Goal: Information Seeking & Learning: Check status

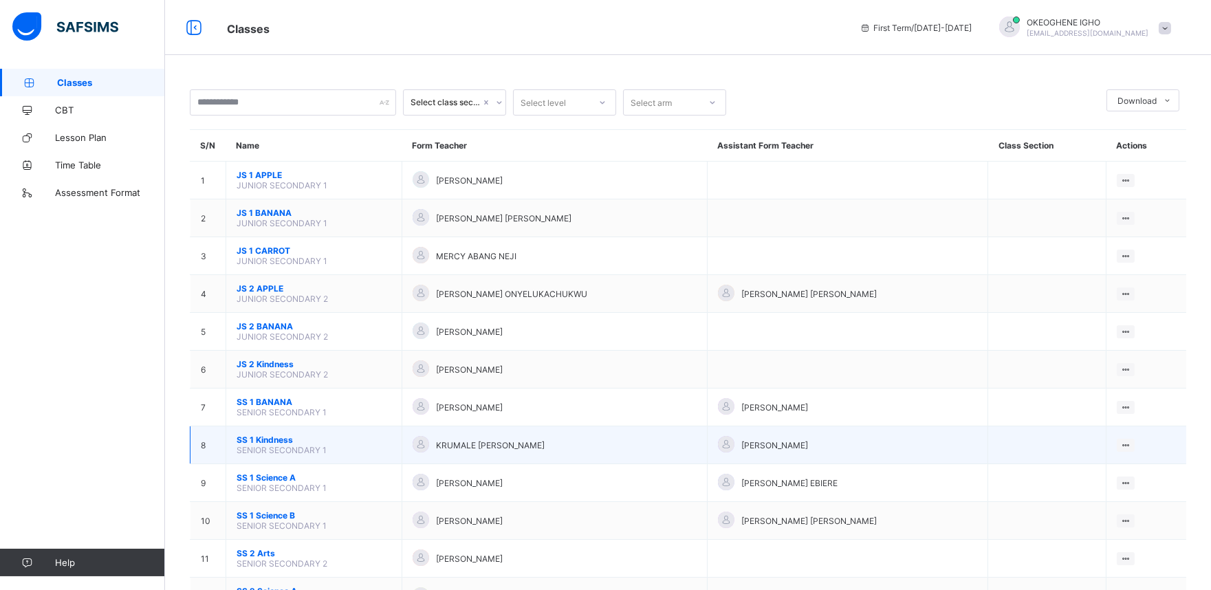
click at [463, 447] on div "KRUMALE [PERSON_NAME]" at bounding box center [554, 445] width 284 height 19
click at [1111, 465] on div "View Class" at bounding box center [1106, 472] width 43 height 14
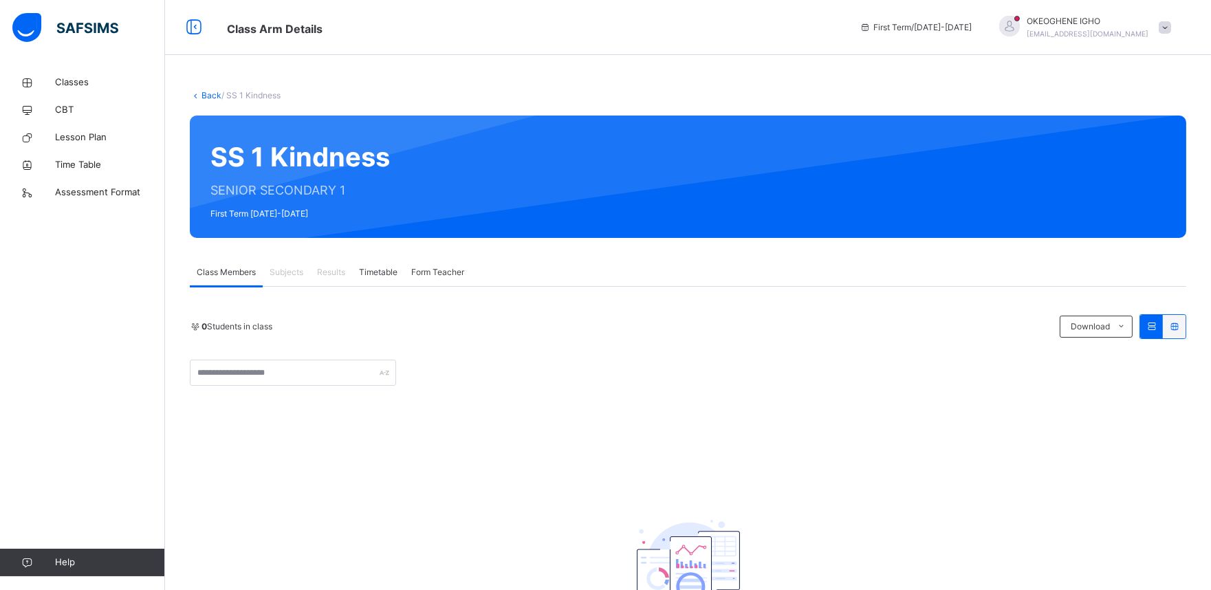
click at [291, 276] on span "Subjects" at bounding box center [286, 272] width 34 height 12
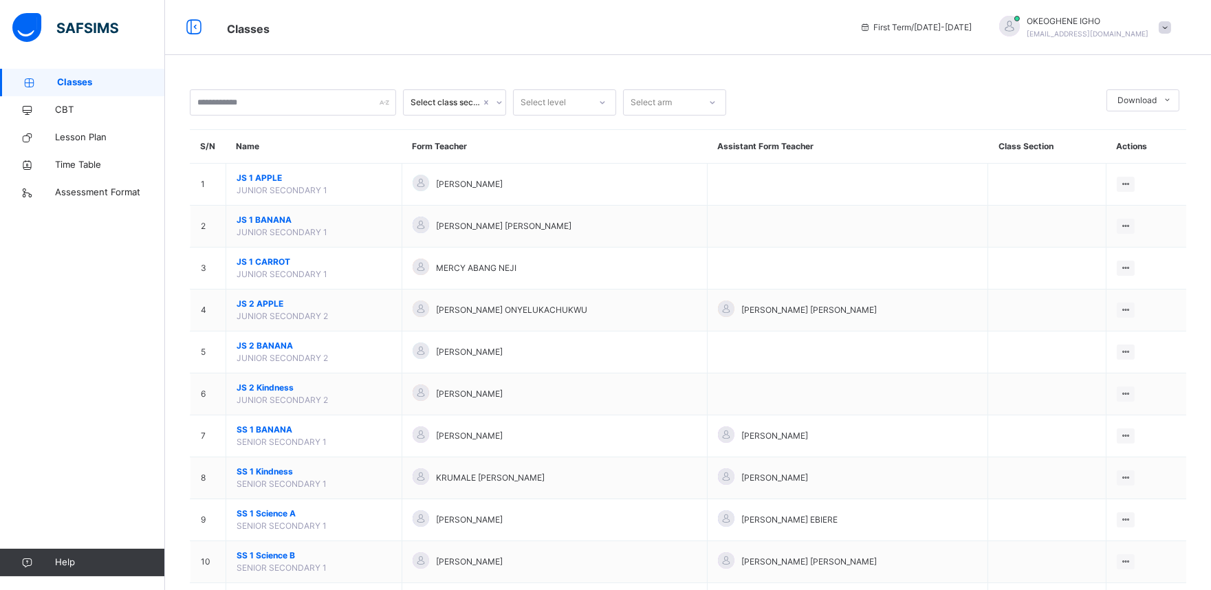
click at [140, 80] on span "Classes" at bounding box center [111, 83] width 108 height 14
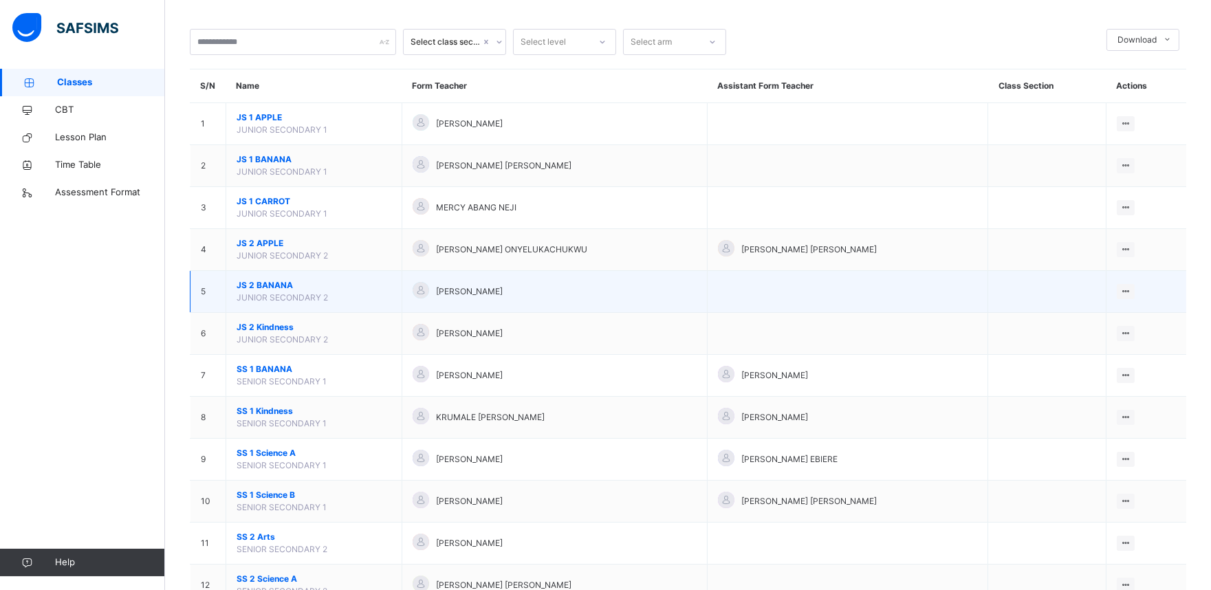
scroll to position [91, 0]
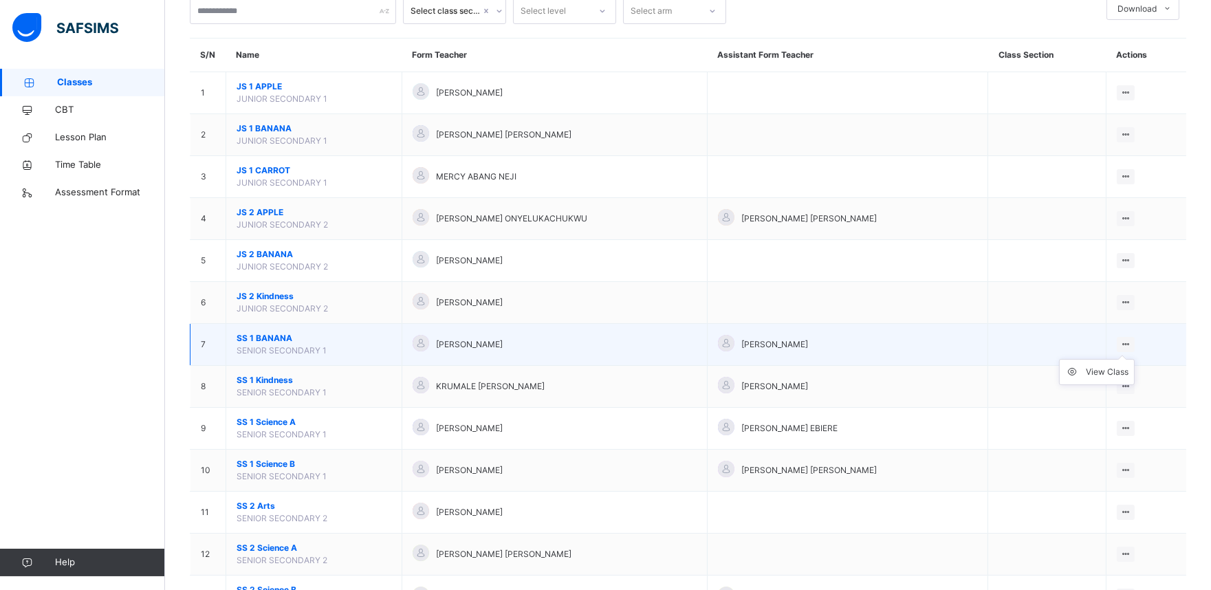
click at [1134, 359] on ul "View Class" at bounding box center [1097, 372] width 76 height 26
click at [1116, 371] on div "View Class" at bounding box center [1106, 372] width 43 height 14
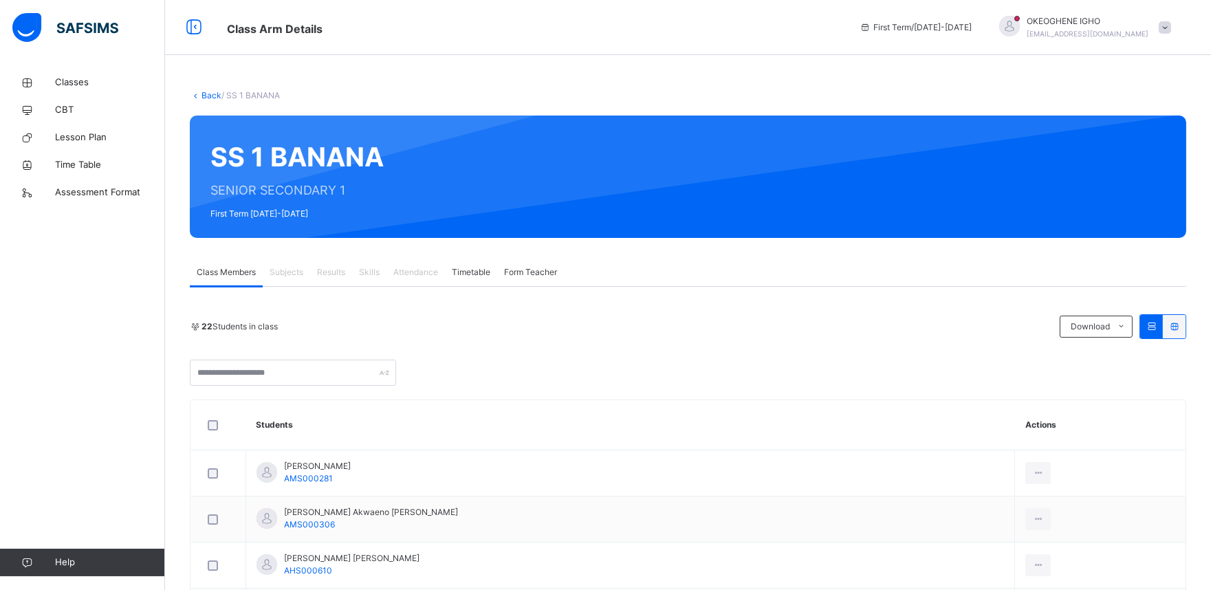
click at [284, 272] on span "Subjects" at bounding box center [286, 272] width 34 height 12
click at [478, 269] on span "Timetable" at bounding box center [471, 272] width 38 height 12
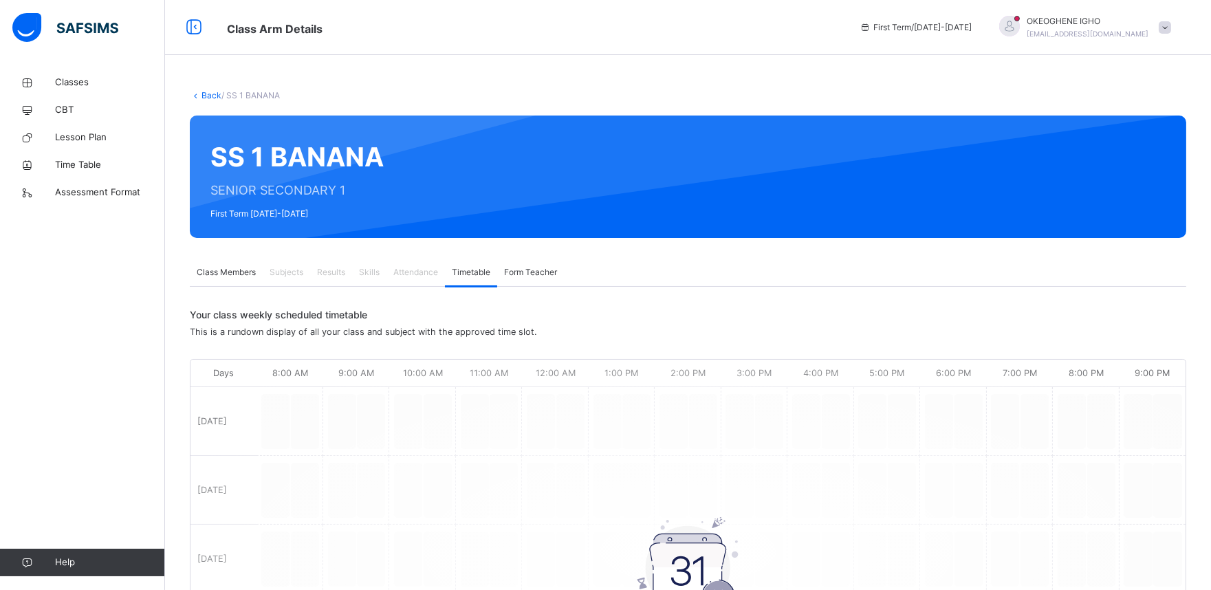
click at [520, 266] on span "Form Teacher" at bounding box center [530, 272] width 53 height 12
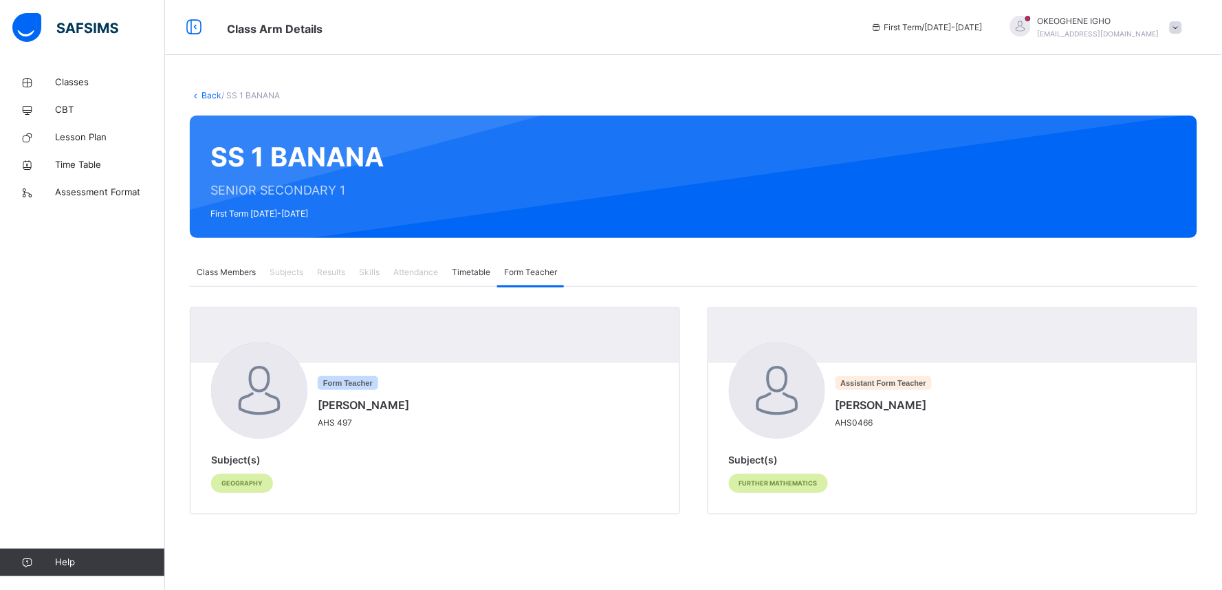
click at [463, 271] on span "Timetable" at bounding box center [471, 272] width 38 height 12
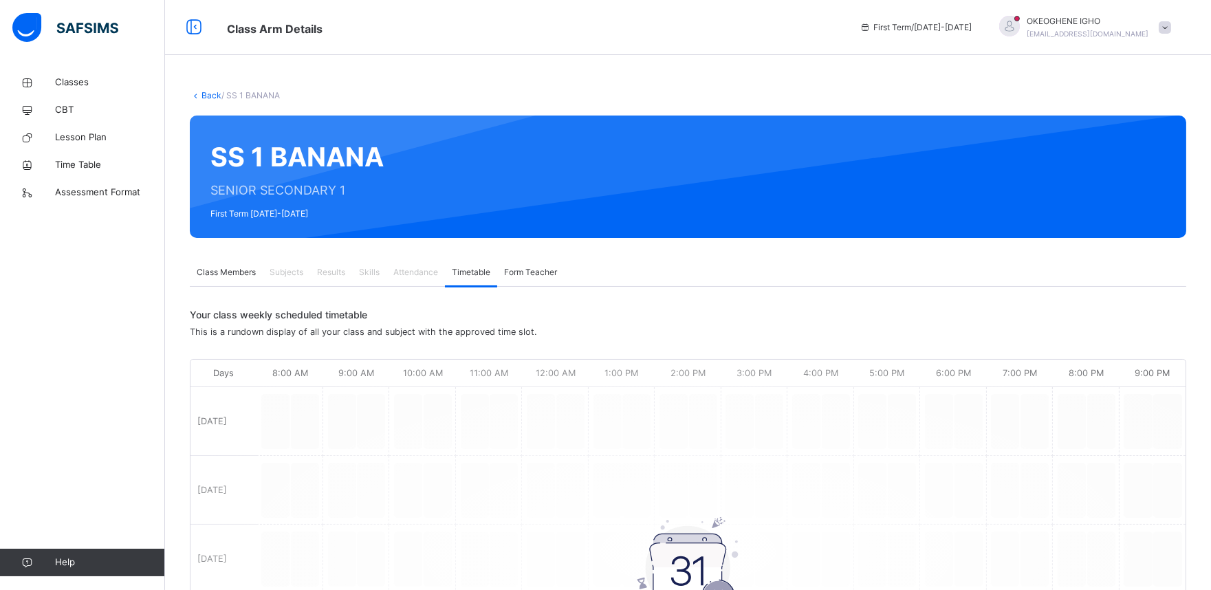
click at [529, 272] on span "Form Teacher" at bounding box center [530, 272] width 53 height 12
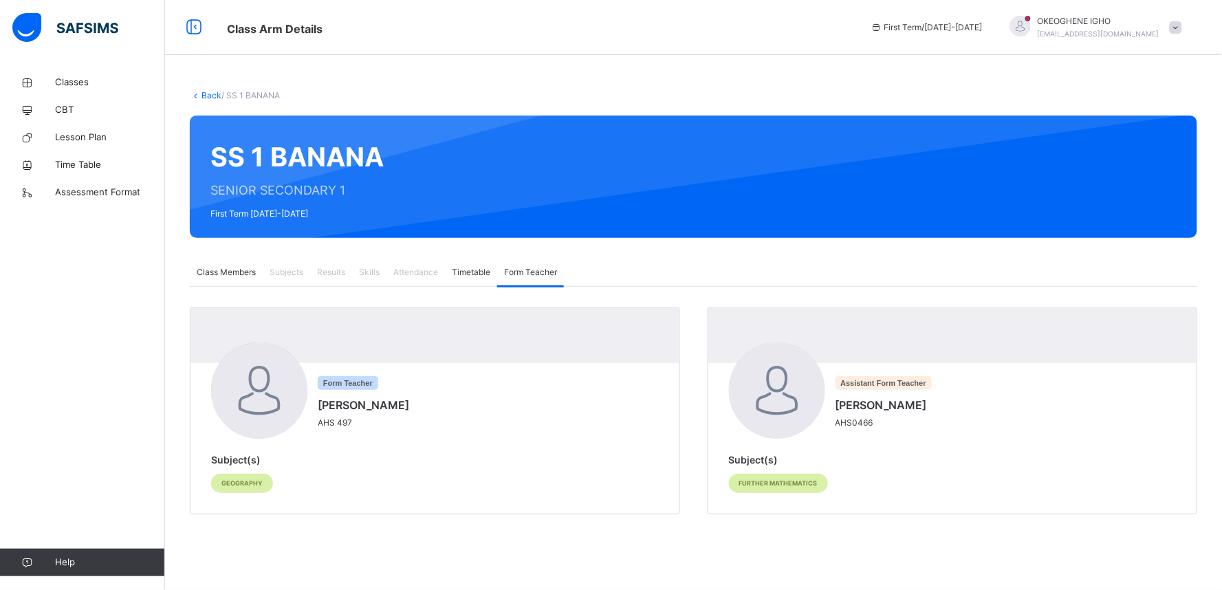
click at [475, 270] on span "Timetable" at bounding box center [471, 272] width 38 height 12
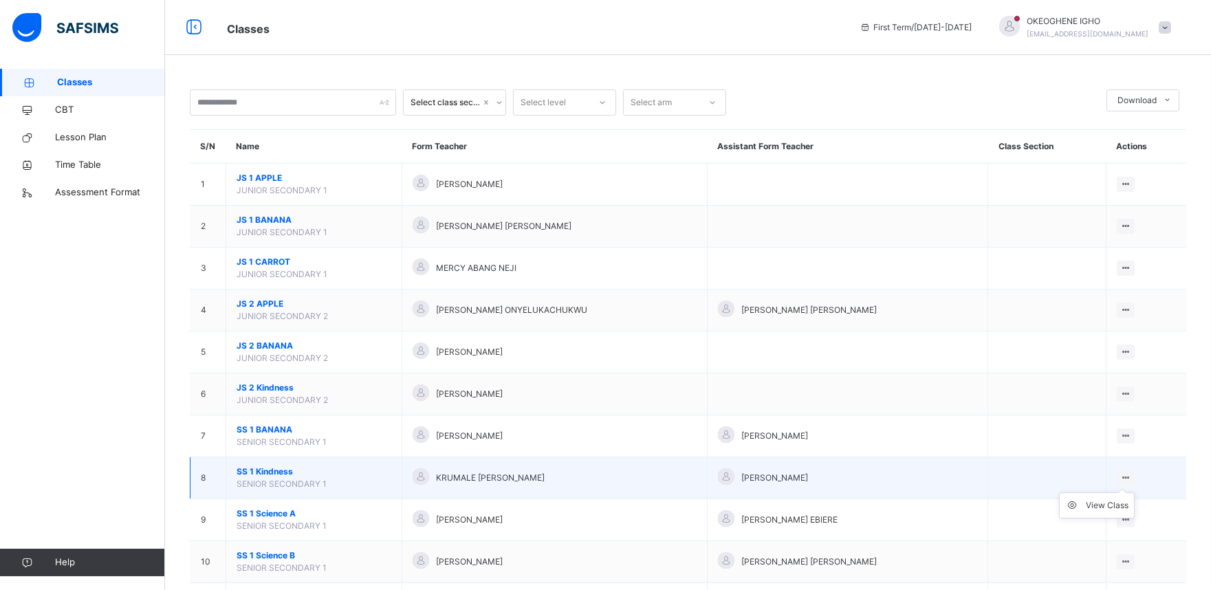
click at [1135, 478] on div at bounding box center [1125, 477] width 19 height 15
click at [1123, 506] on div "View Class" at bounding box center [1106, 505] width 43 height 14
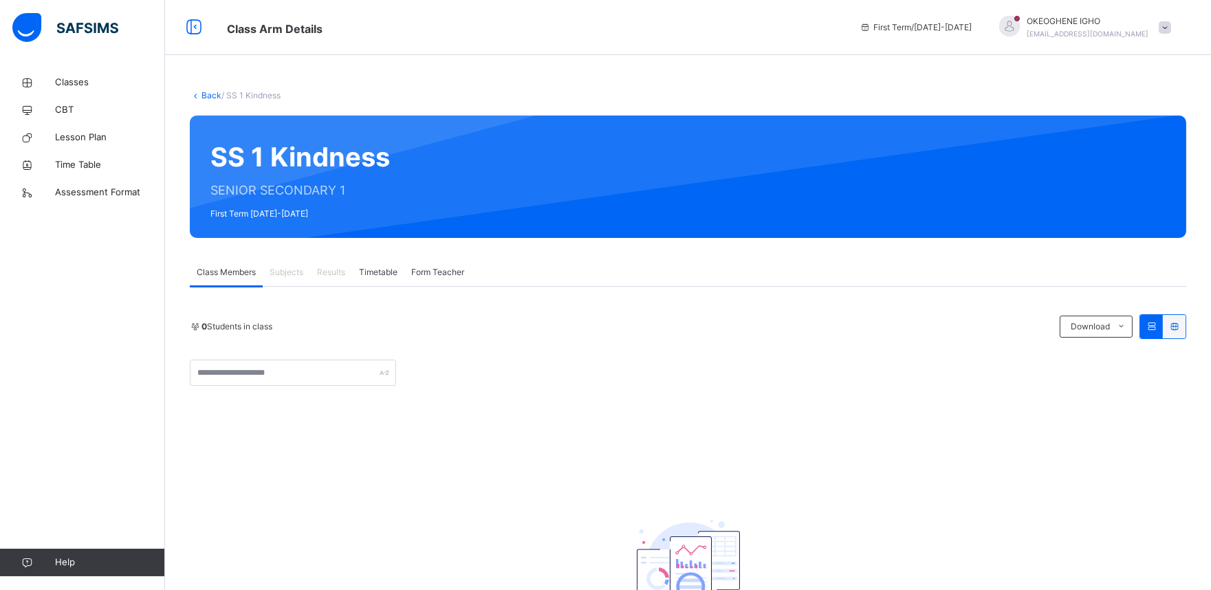
click at [445, 275] on span "Form Teacher" at bounding box center [437, 272] width 53 height 12
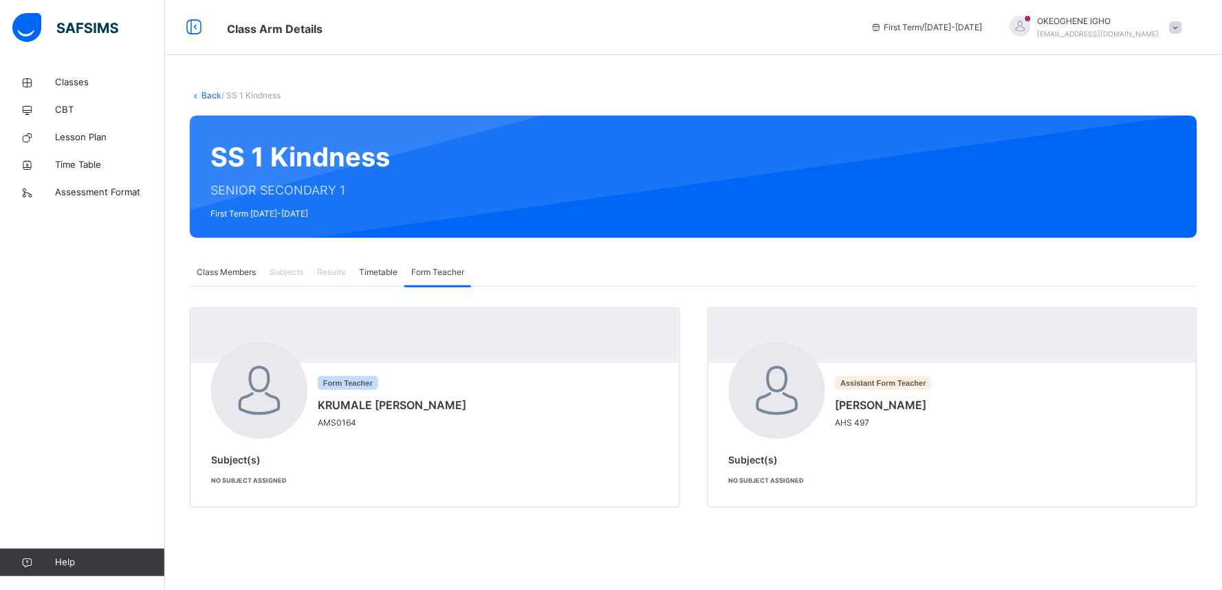
click at [379, 276] on span "Timetable" at bounding box center [378, 272] width 38 height 12
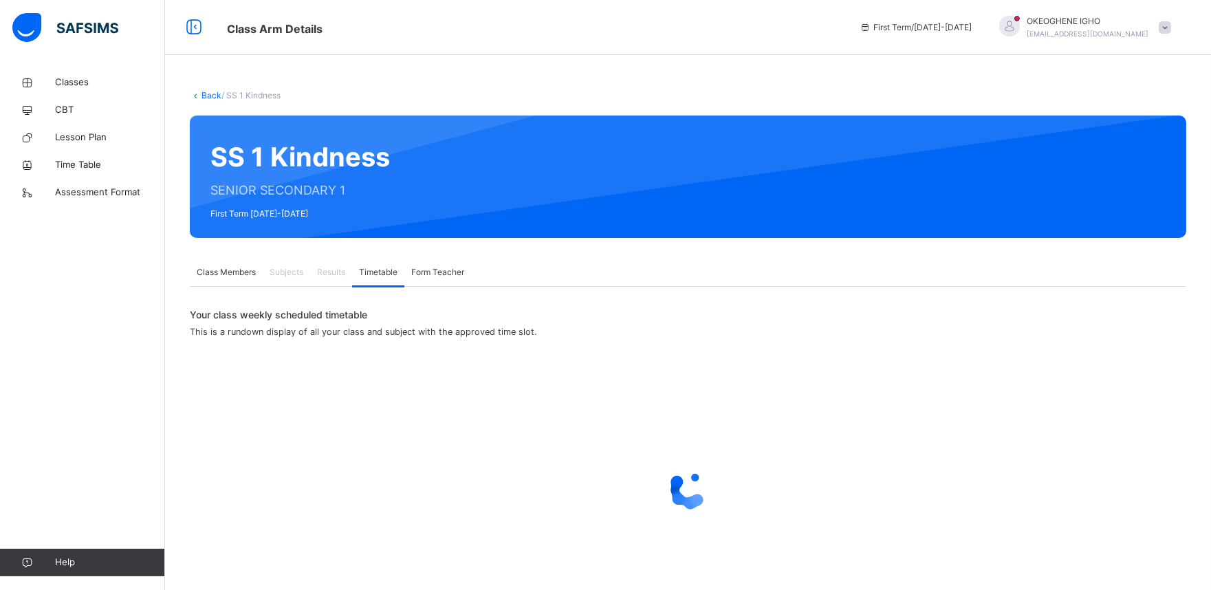
click at [341, 268] on span "Results" at bounding box center [331, 272] width 28 height 12
click at [287, 274] on span "Subjects" at bounding box center [286, 272] width 34 height 12
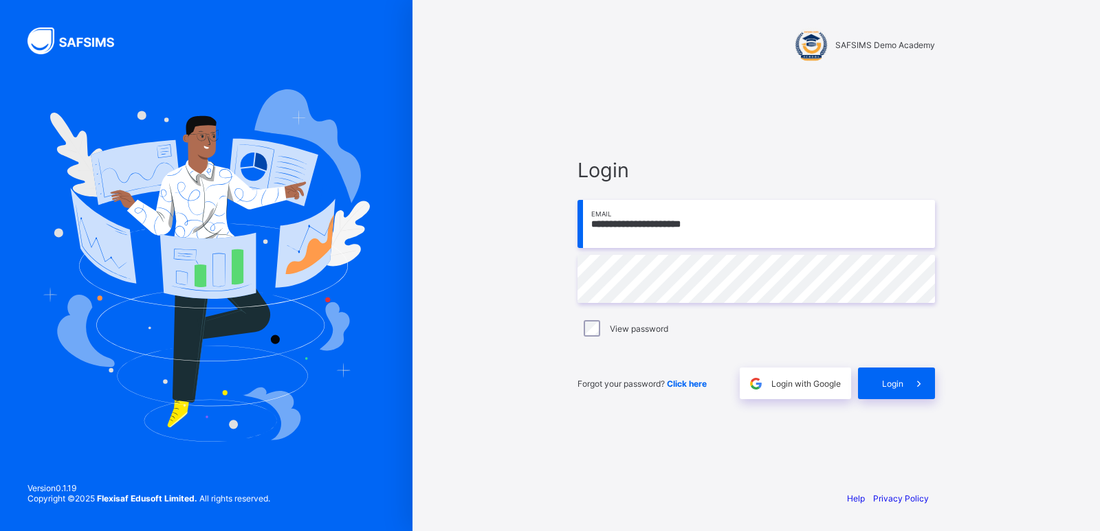
drag, startPoint x: 0, startPoint y: 0, endPoint x: 826, endPoint y: 67, distance: 829.0
click at [826, 67] on div "**********" at bounding box center [756, 265] width 412 height 531
click at [720, 223] on input "**********" at bounding box center [755, 224] width 357 height 48
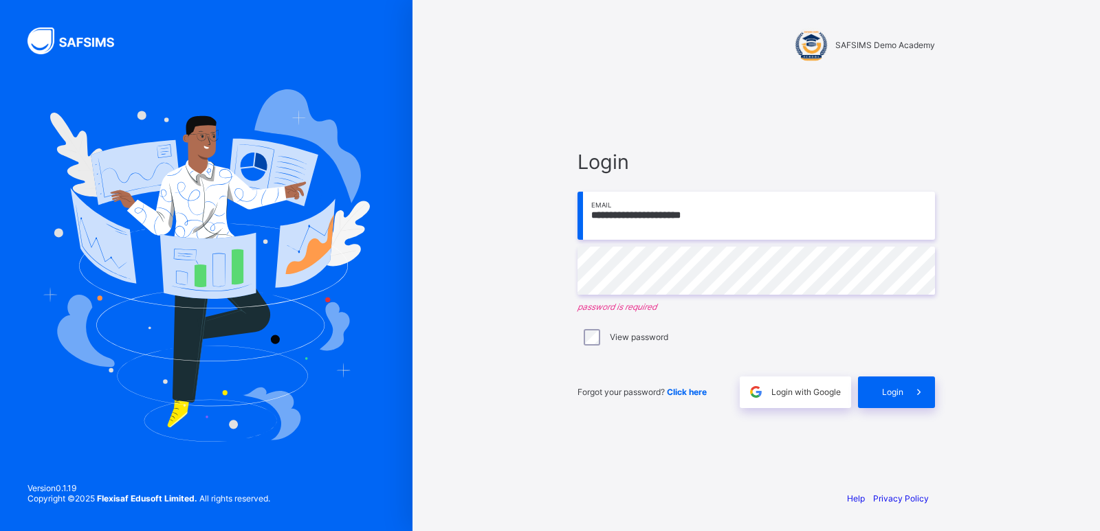
click at [714, 216] on input "**********" at bounding box center [755, 216] width 357 height 48
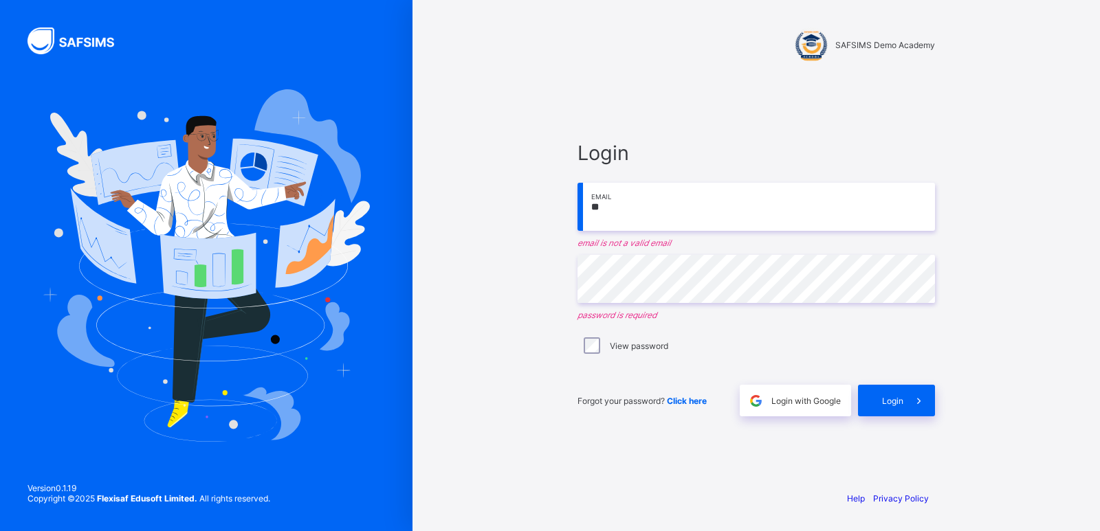
type input "*"
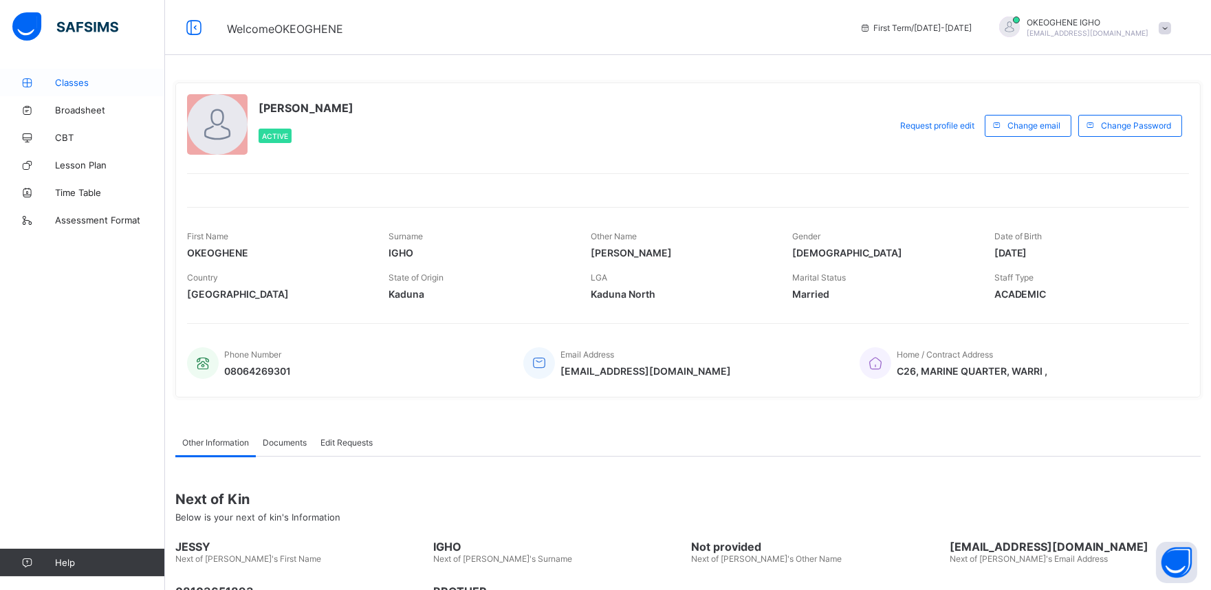
click at [81, 86] on span "Classes" at bounding box center [110, 82] width 110 height 11
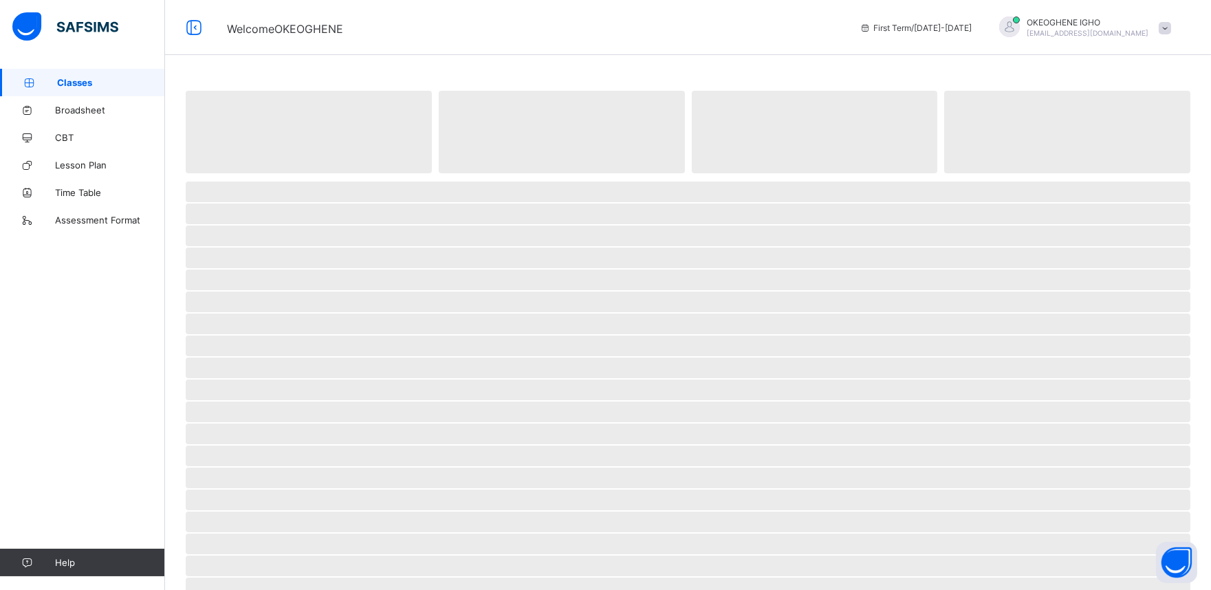
click at [81, 86] on span "Classes" at bounding box center [111, 82] width 108 height 11
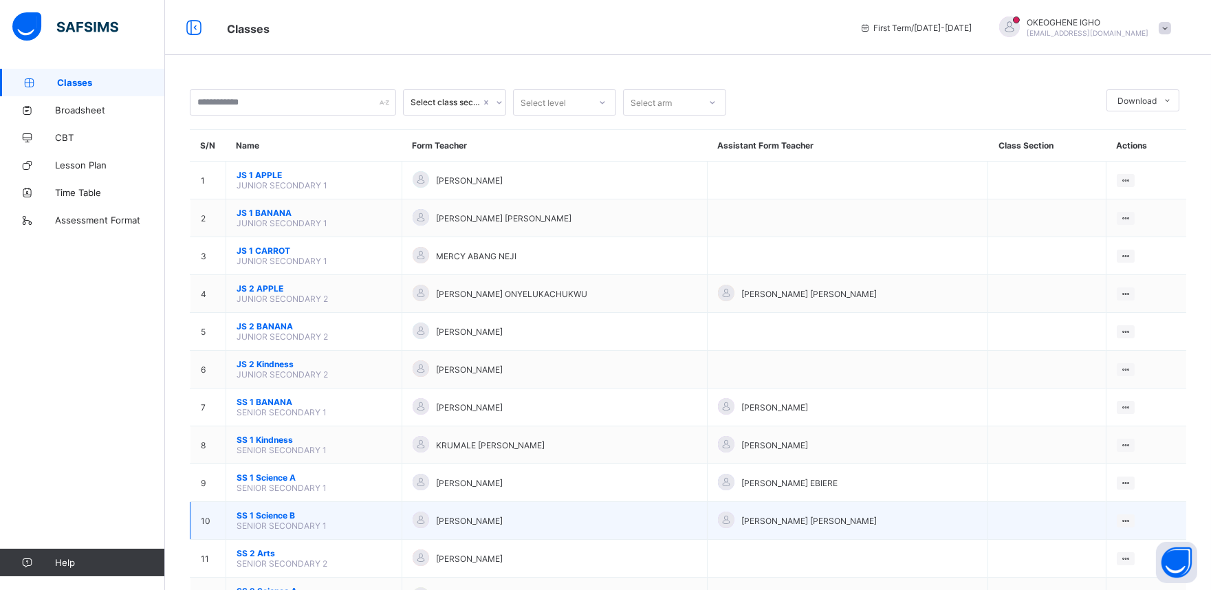
drag, startPoint x: 313, startPoint y: 511, endPoint x: 313, endPoint y: 503, distance: 8.2
click at [313, 510] on span "SS 1 Science B" at bounding box center [313, 515] width 155 height 10
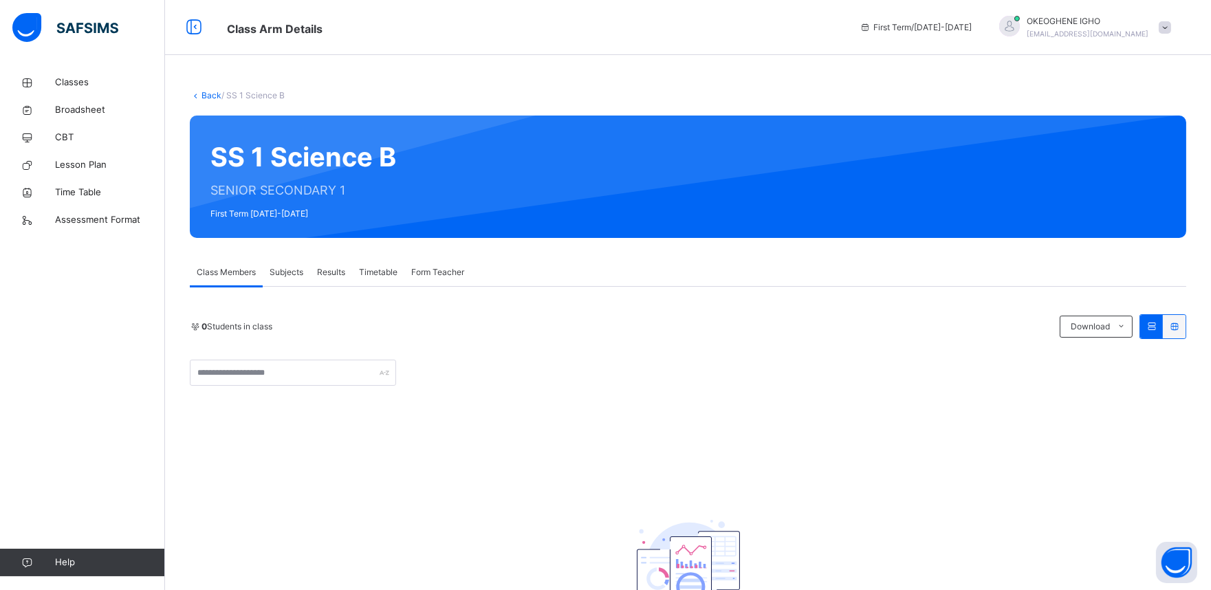
click at [292, 278] on div "Subjects" at bounding box center [286, 271] width 47 height 27
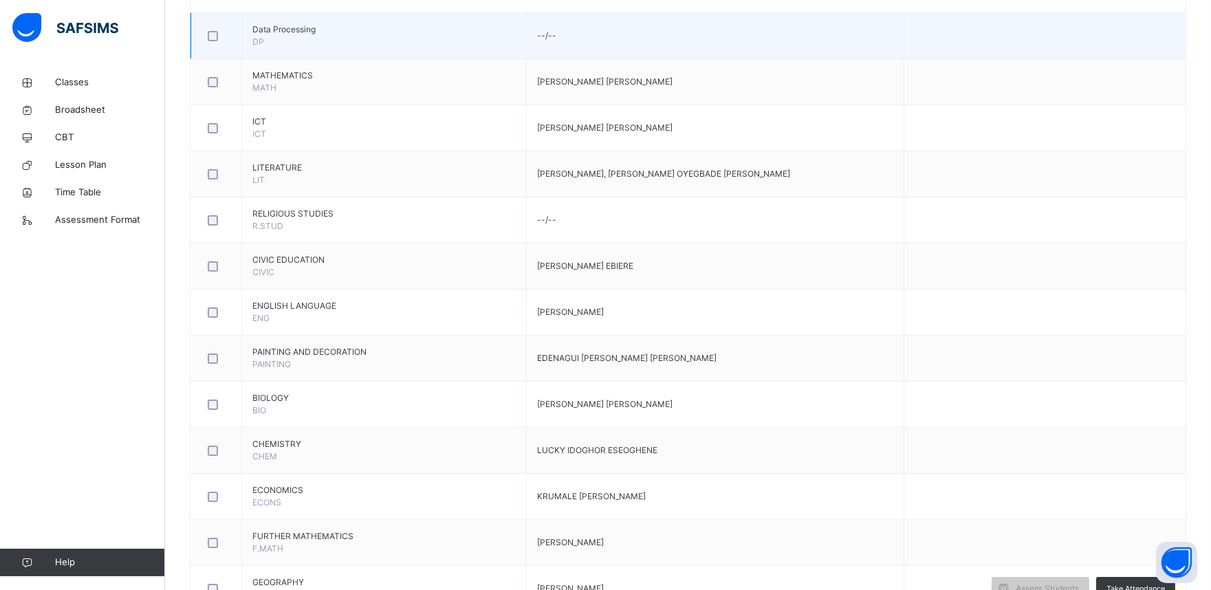
scroll to position [428, 0]
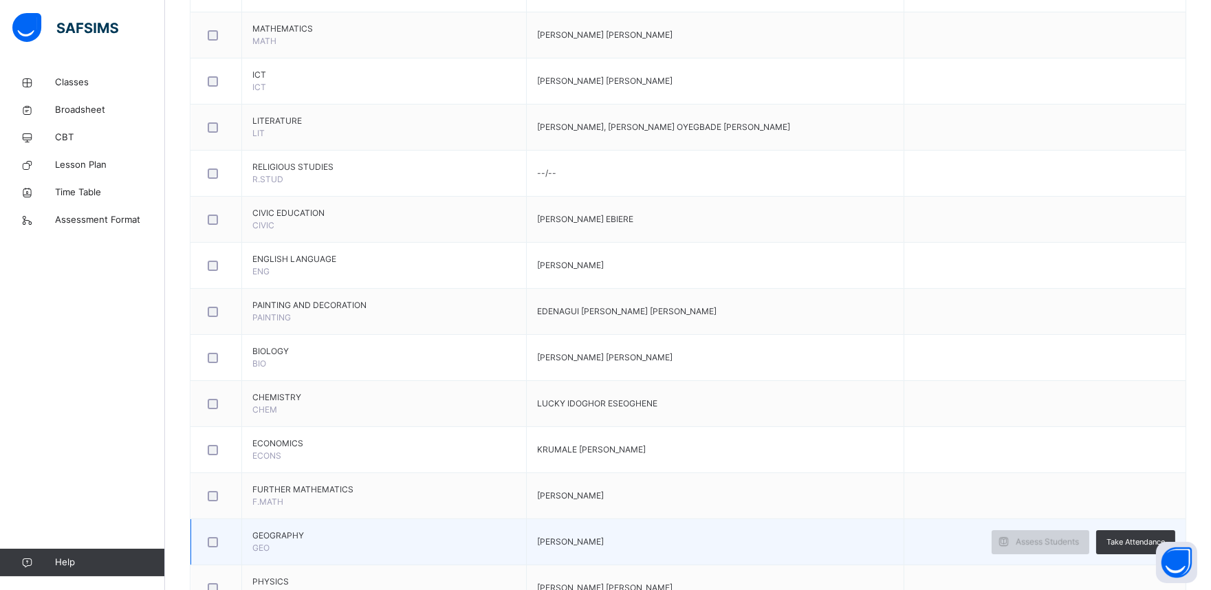
click at [1010, 540] on icon at bounding box center [1003, 542] width 14 height 16
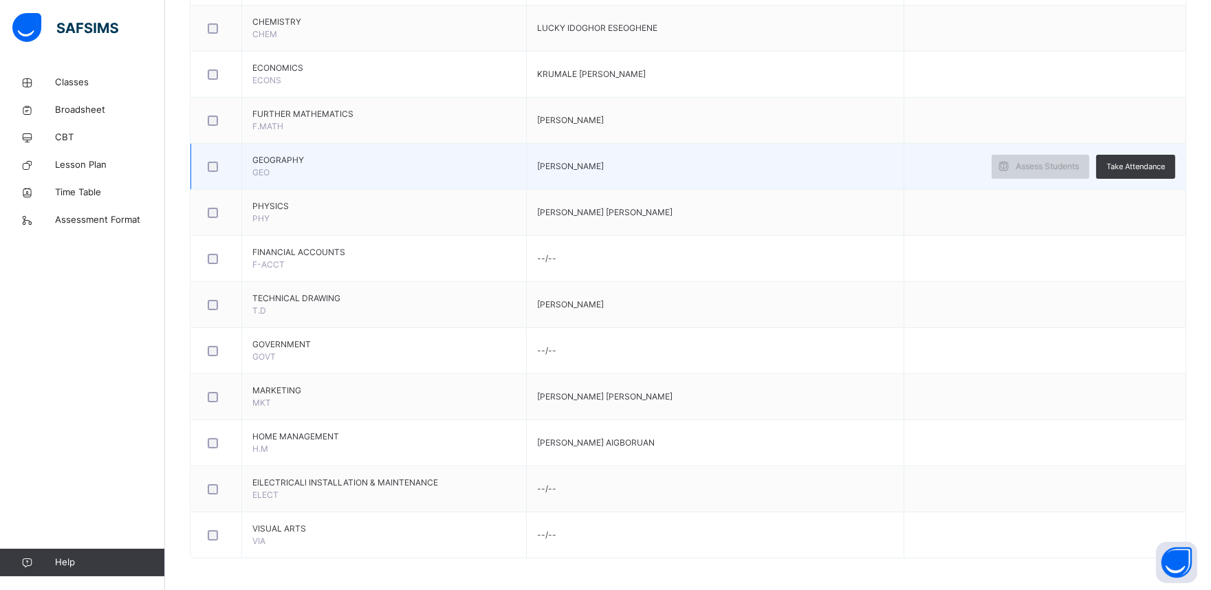
scroll to position [806, 0]
click at [1089, 165] on div "Assess Students" at bounding box center [1040, 164] width 98 height 24
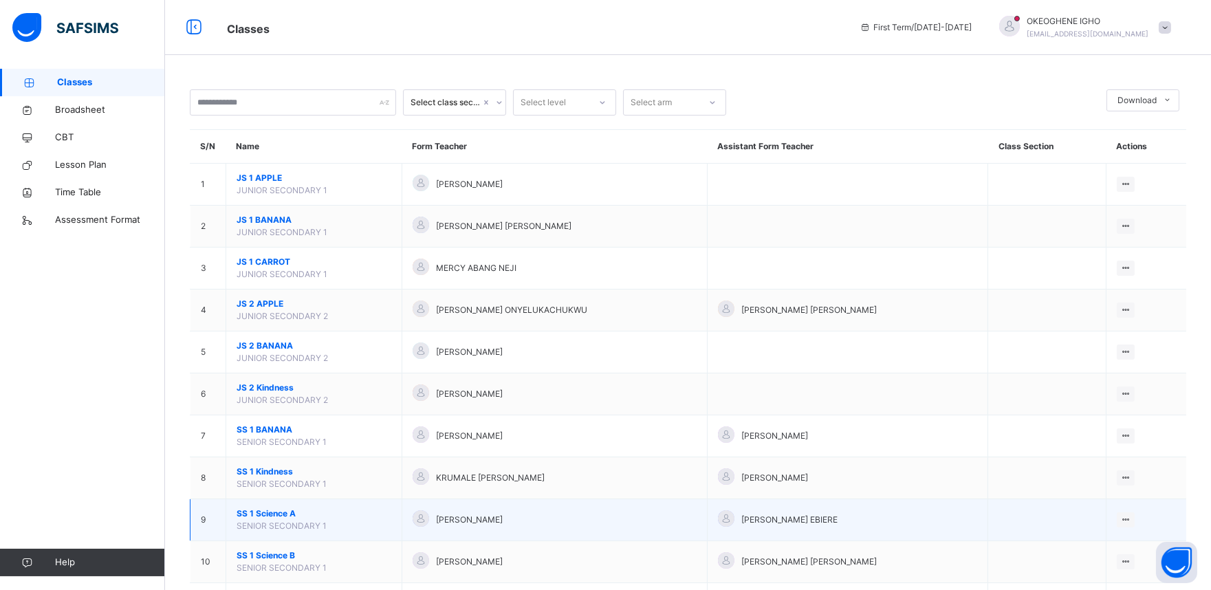
click at [282, 518] on span "SS 1 Science A" at bounding box center [313, 513] width 155 height 12
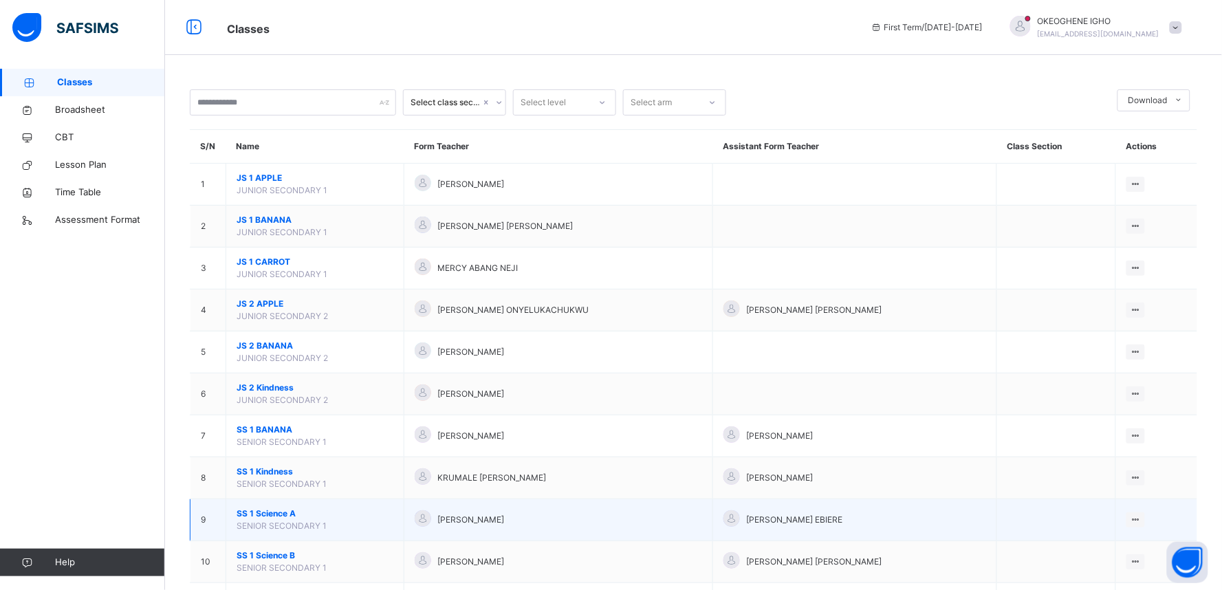
click at [282, 518] on div "Select class section Select level Select arm Download Pdf Report Excel Report S…" at bounding box center [693, 413] width 1057 height 827
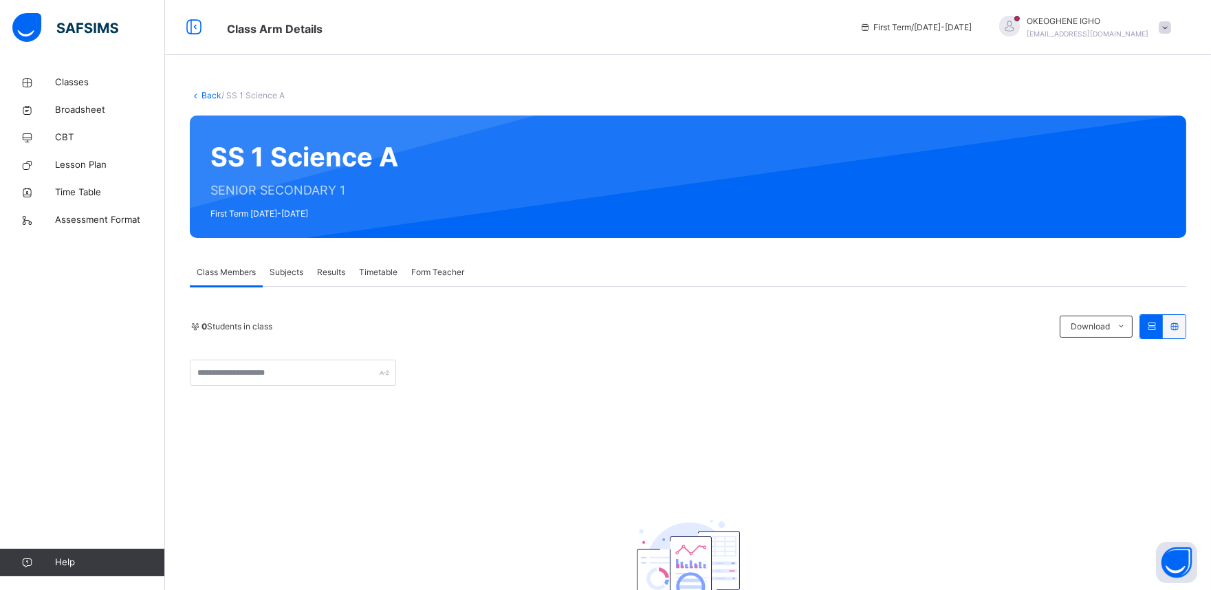
click at [287, 272] on span "Subjects" at bounding box center [286, 272] width 34 height 12
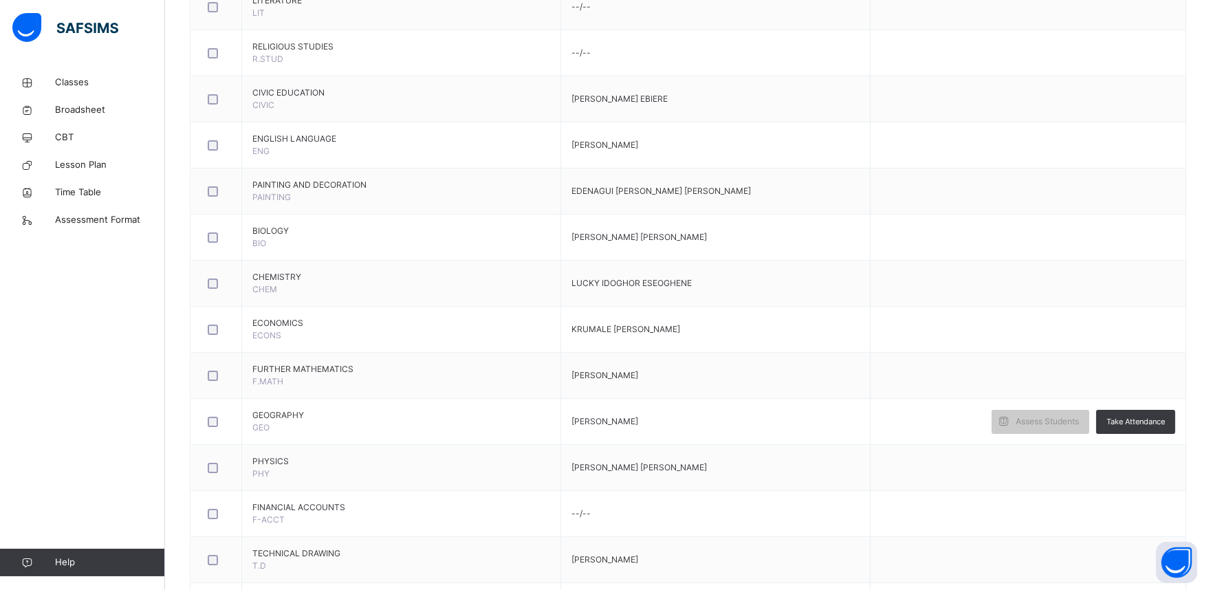
scroll to position [610, 0]
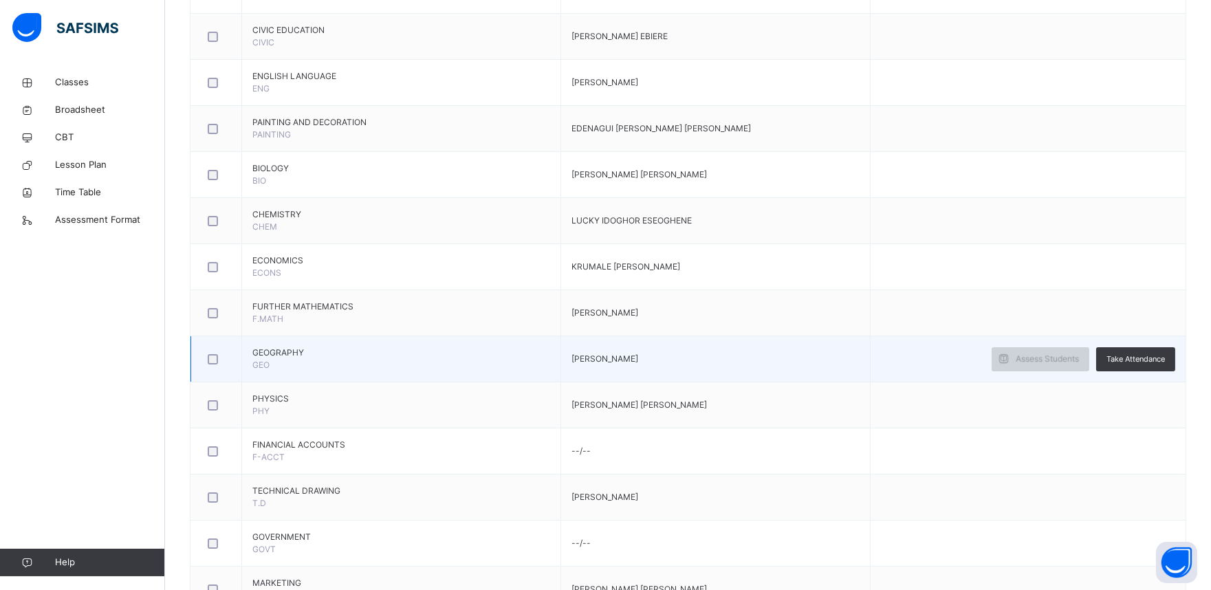
click at [1068, 353] on span "Assess Students" at bounding box center [1046, 359] width 63 height 12
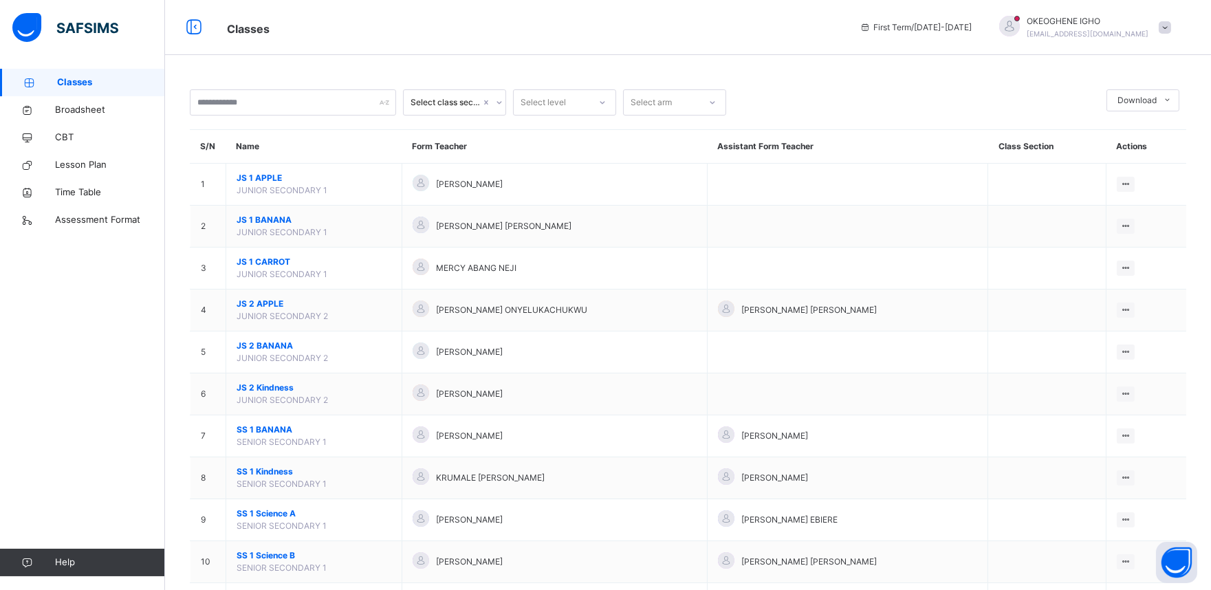
click at [299, 511] on span "SS 1 Science A" at bounding box center [313, 513] width 155 height 12
click at [299, 511] on div "Select class section Select level Select arm Download Pdf Report Excel Report S…" at bounding box center [688, 413] width 1046 height 827
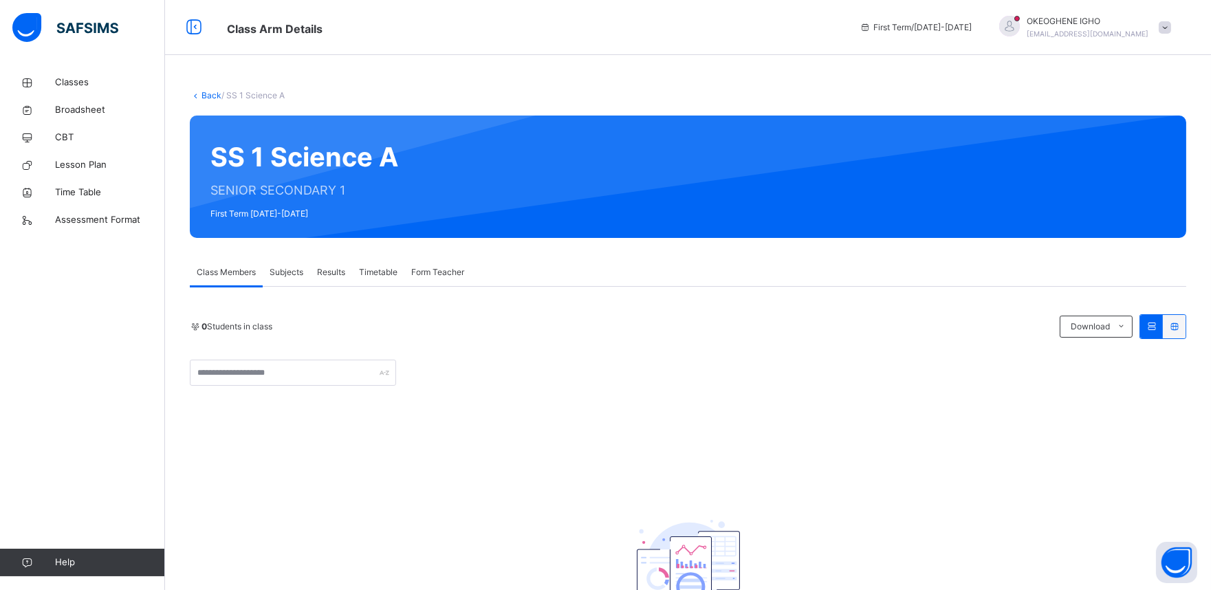
click at [297, 278] on span "Subjects" at bounding box center [286, 272] width 34 height 12
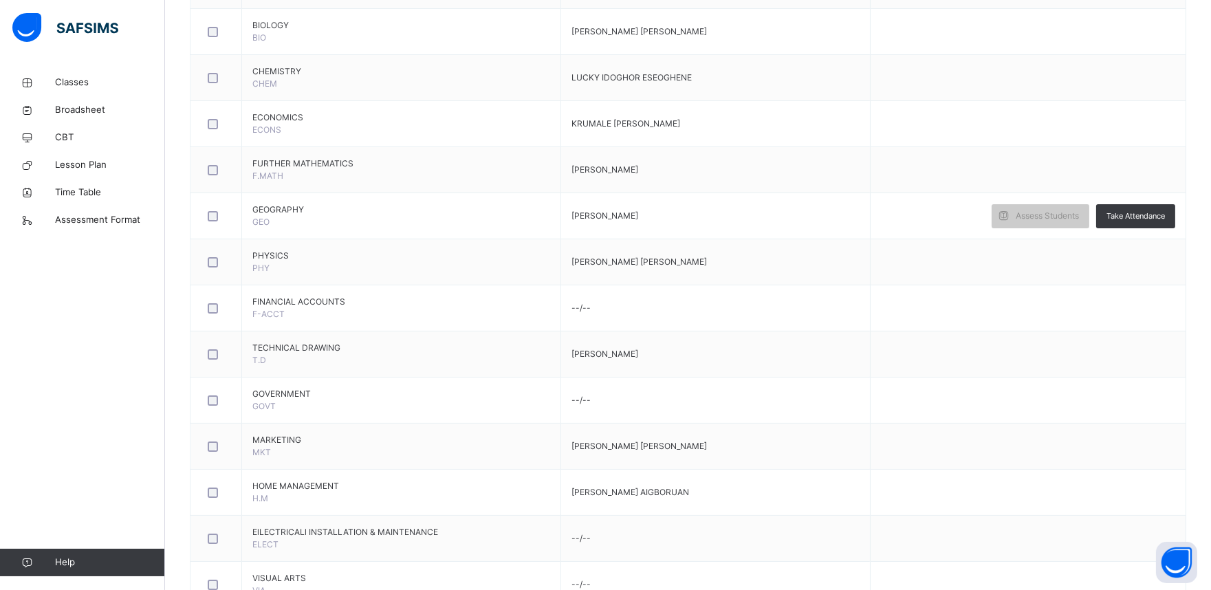
scroll to position [764, 0]
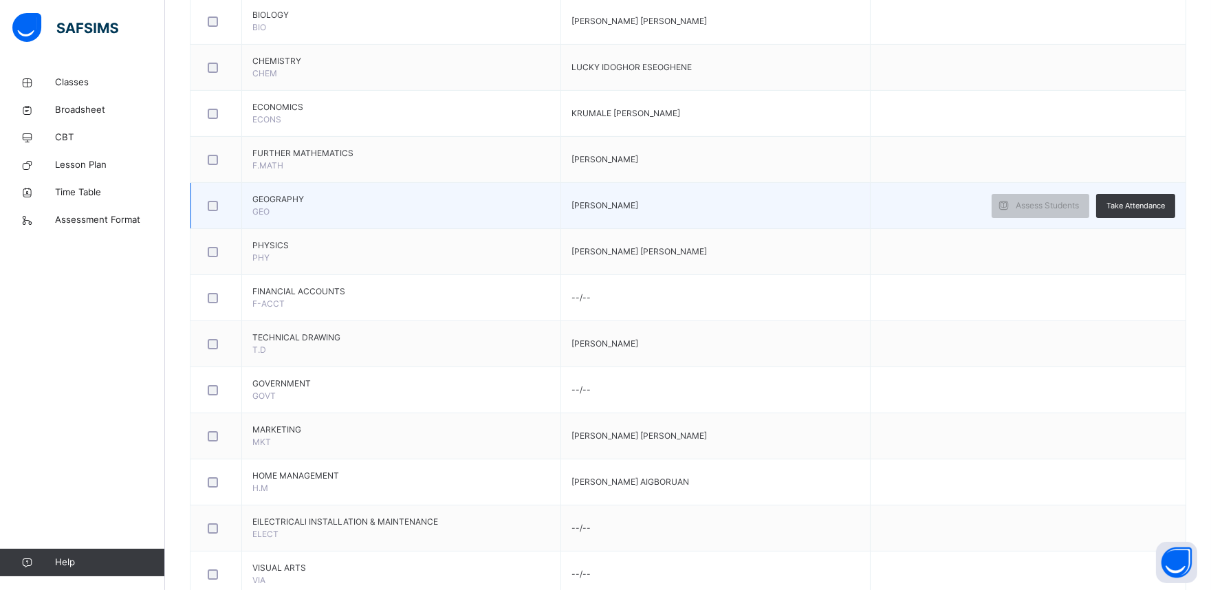
click at [638, 210] on span "[PERSON_NAME]" at bounding box center [604, 205] width 67 height 10
click at [1028, 209] on span "Assess Students" at bounding box center [1046, 205] width 63 height 12
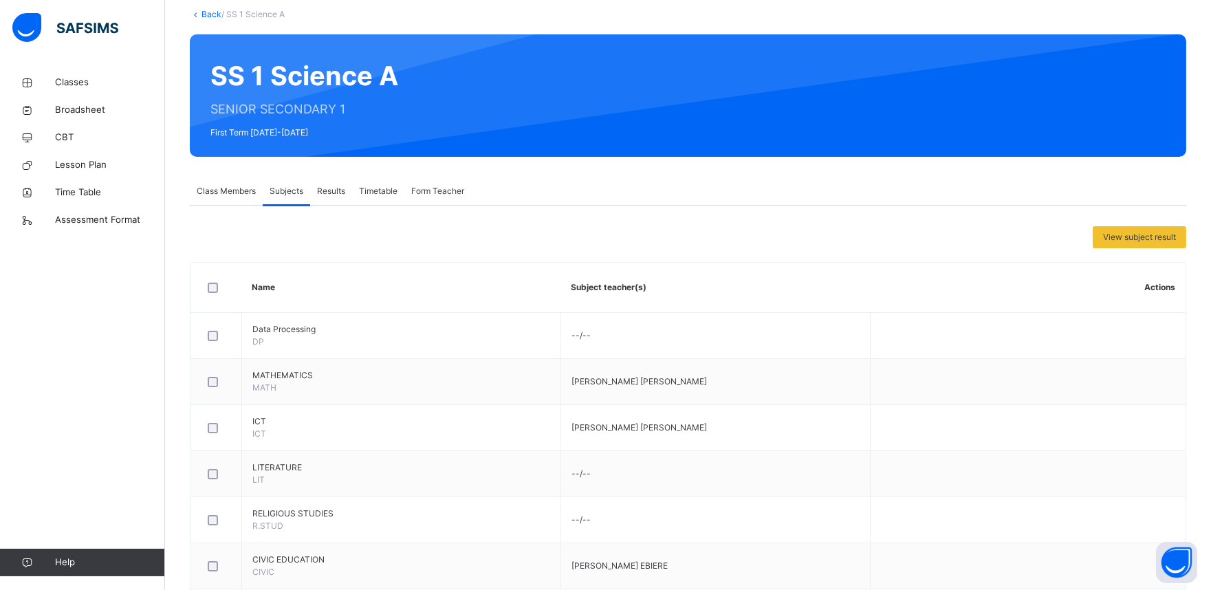
scroll to position [60, 0]
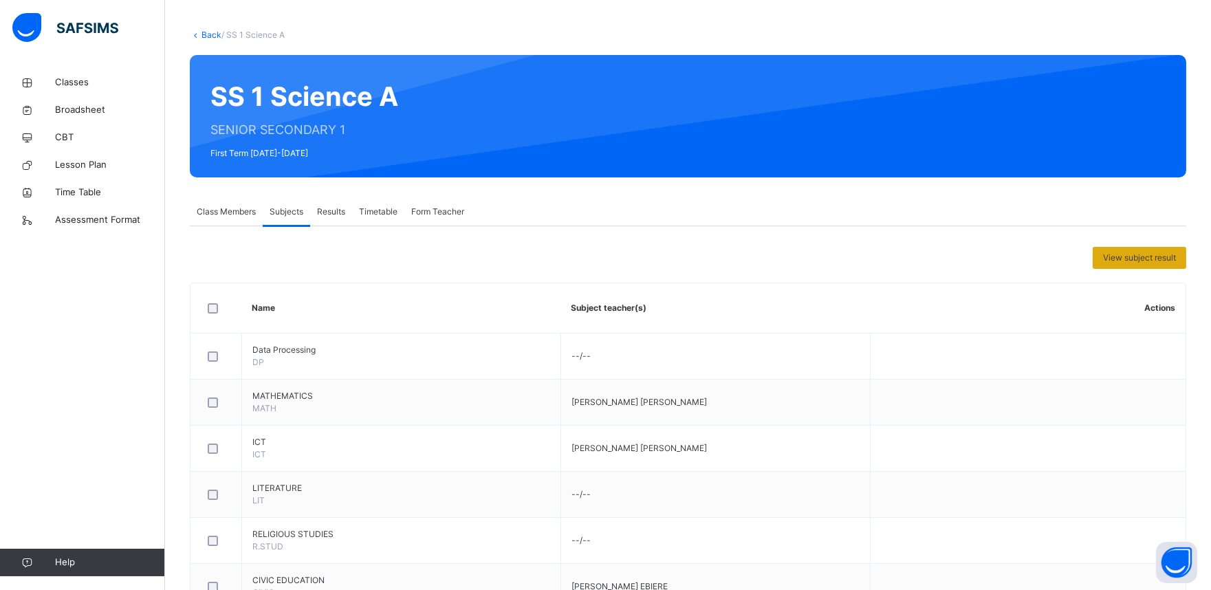
click at [1140, 252] on span "View subject result" at bounding box center [1139, 258] width 73 height 12
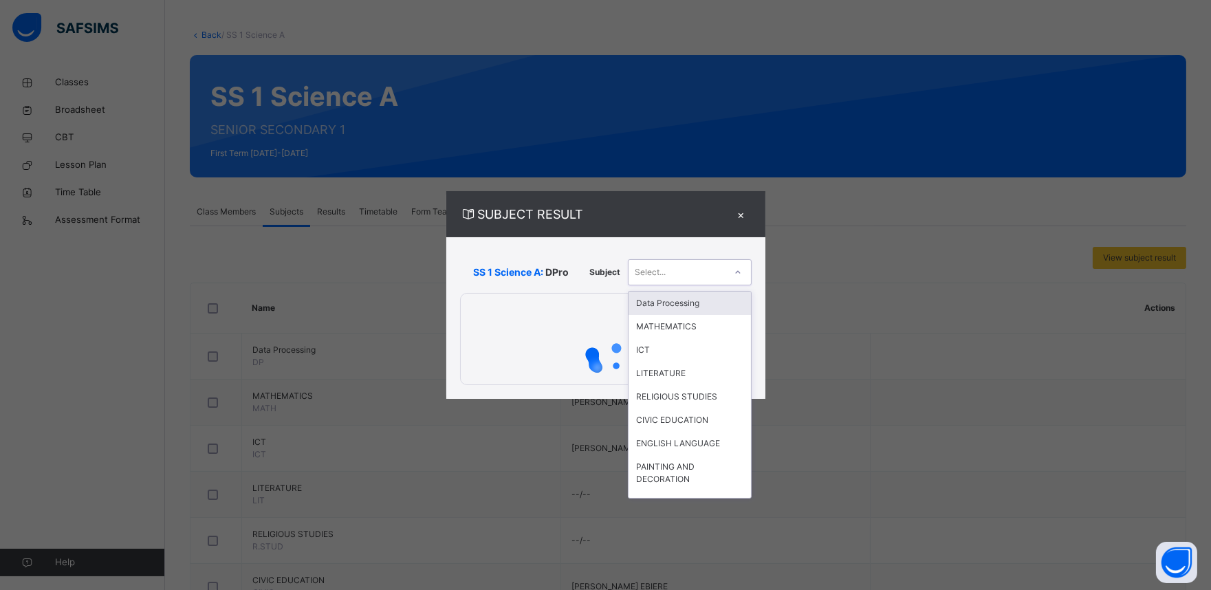
click at [731, 269] on div at bounding box center [737, 272] width 23 height 22
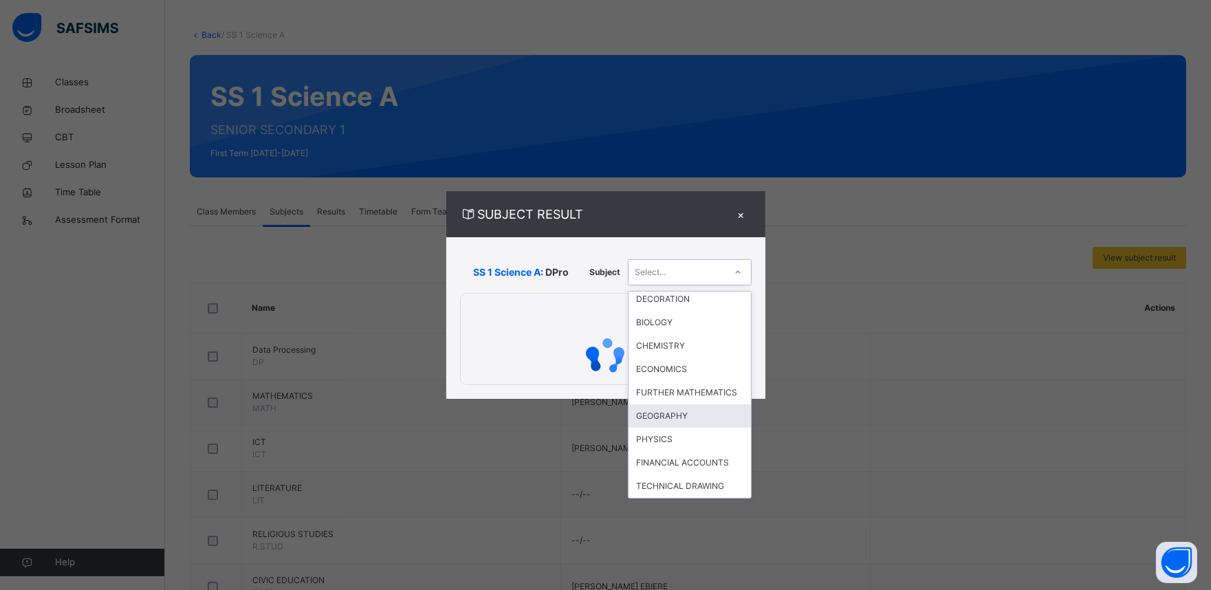
click at [691, 428] on div "GEOGRAPHY" at bounding box center [689, 415] width 122 height 23
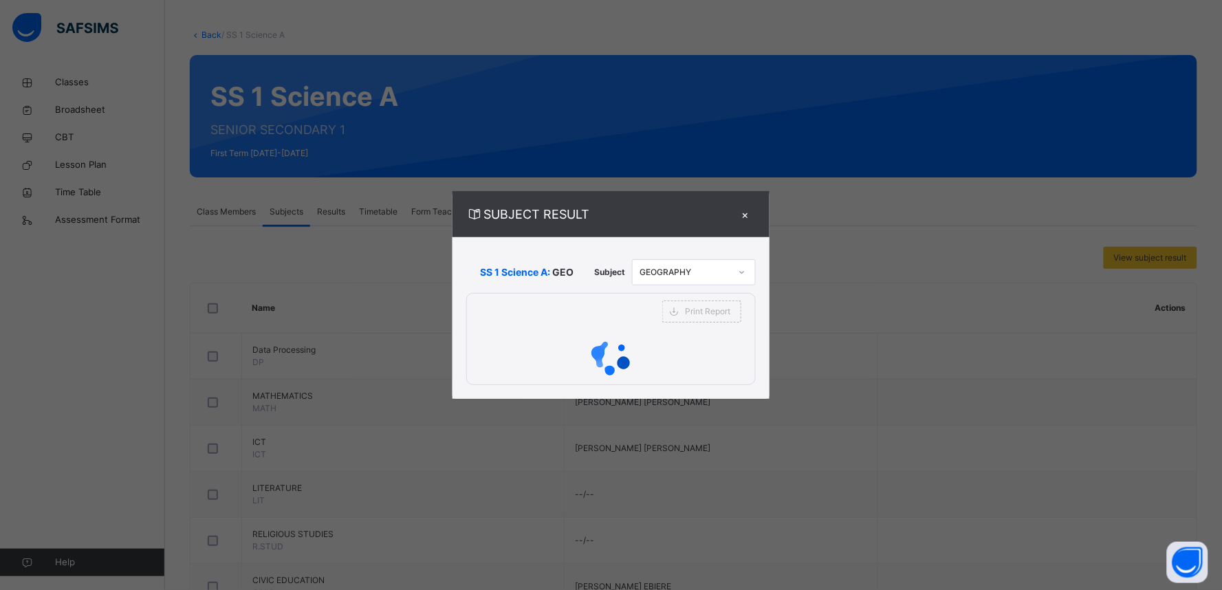
drag, startPoint x: 691, startPoint y: 431, endPoint x: 729, endPoint y: 370, distance: 72.3
click at [729, 370] on div "SUBJECT RESULT × SS 1 Science A: GEO Subject GEOGRAPHY Print Report Alvina's Mo…" at bounding box center [611, 295] width 1222 height 590
click at [742, 214] on div "×" at bounding box center [745, 214] width 21 height 19
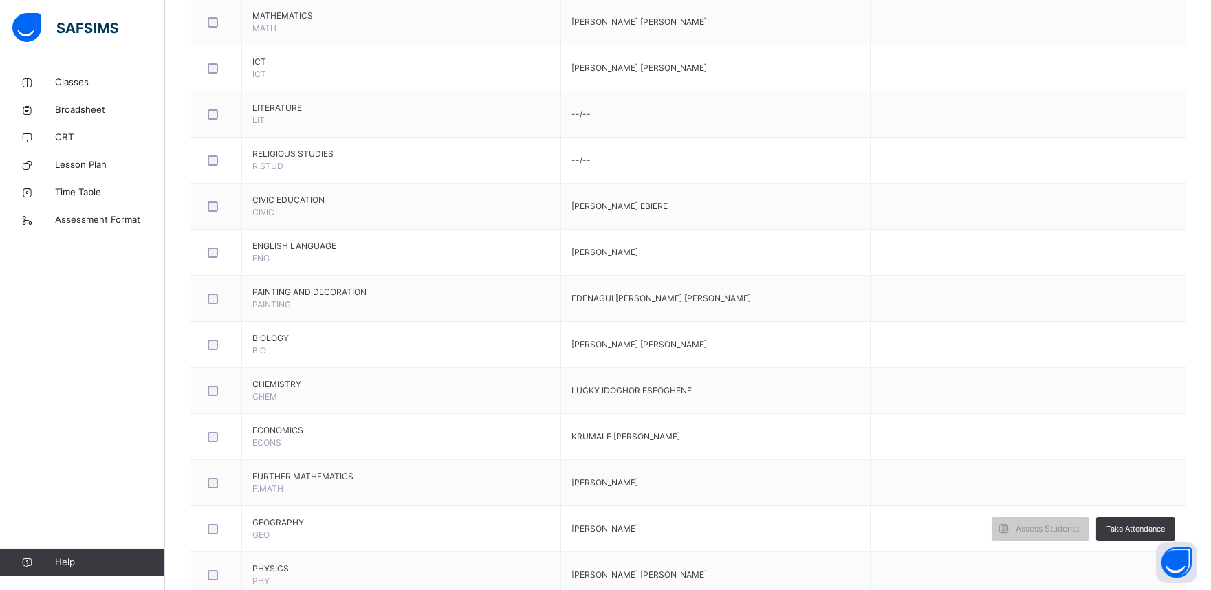
scroll to position [489, 0]
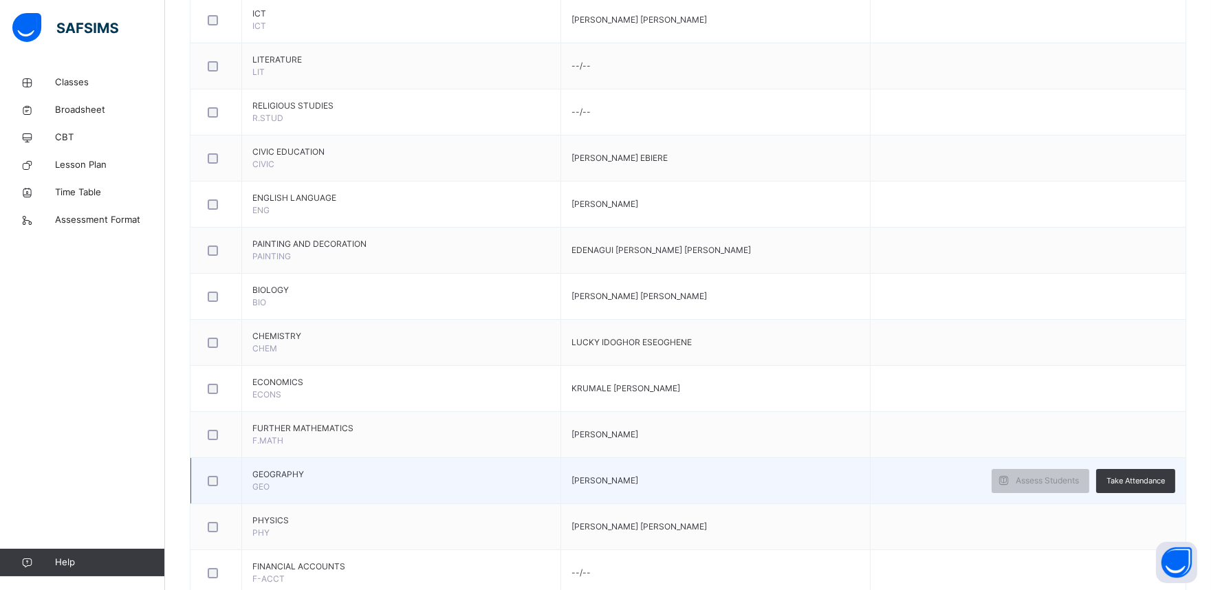
click at [435, 494] on td "GEOGRAPHY GEO" at bounding box center [401, 481] width 319 height 46
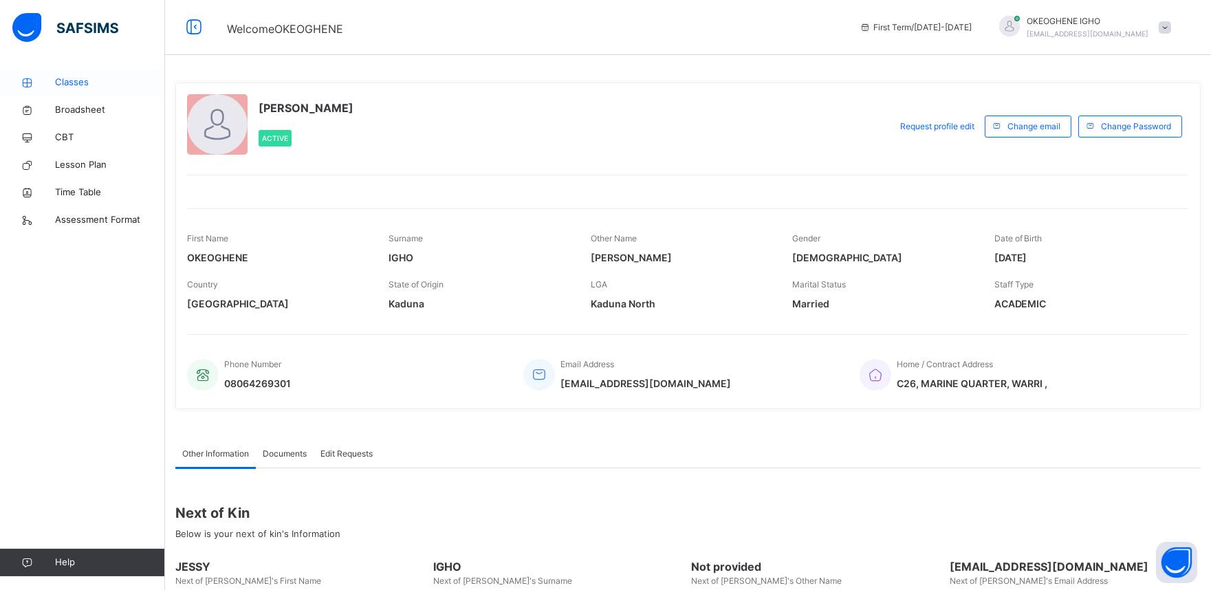
click at [80, 87] on span "Classes" at bounding box center [110, 83] width 110 height 14
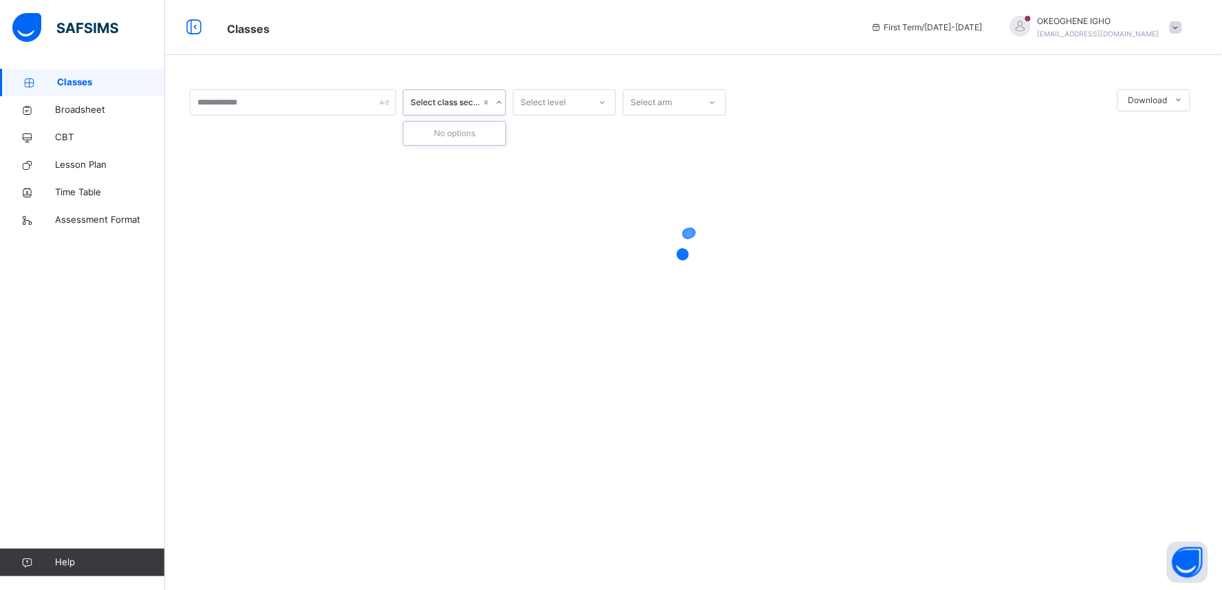
click at [475, 106] on div "Select class section" at bounding box center [445, 102] width 70 height 12
click at [1178, 158] on li "Excel Report" at bounding box center [1153, 157] width 71 height 23
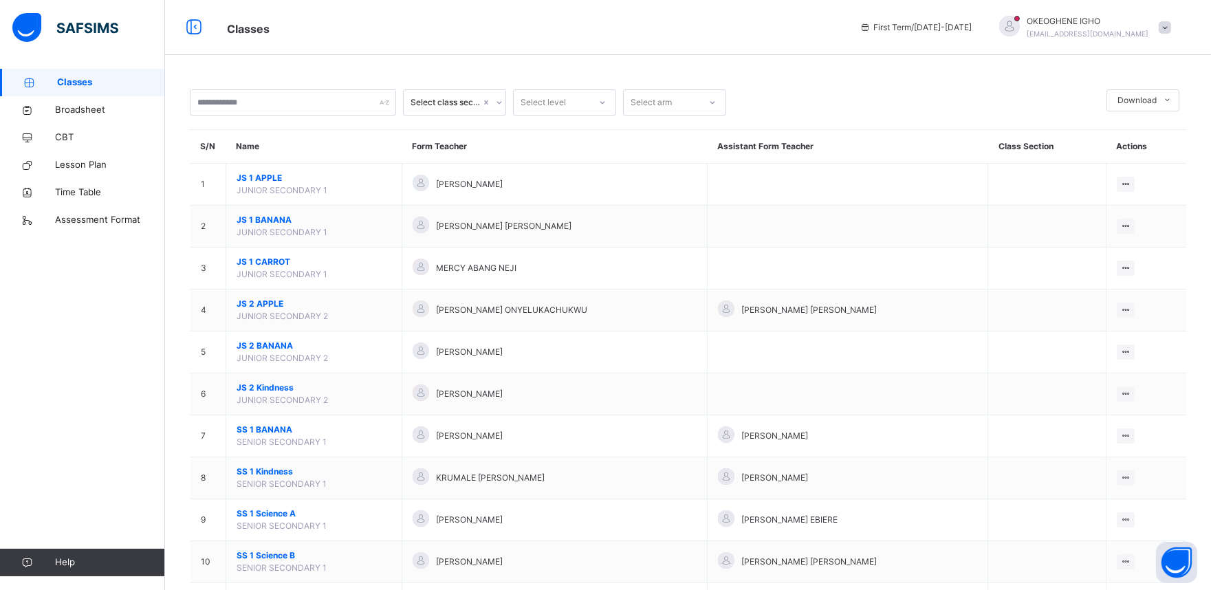
click at [962, 101] on div at bounding box center [916, 102] width 366 height 26
